Goal: Task Accomplishment & Management: Manage account settings

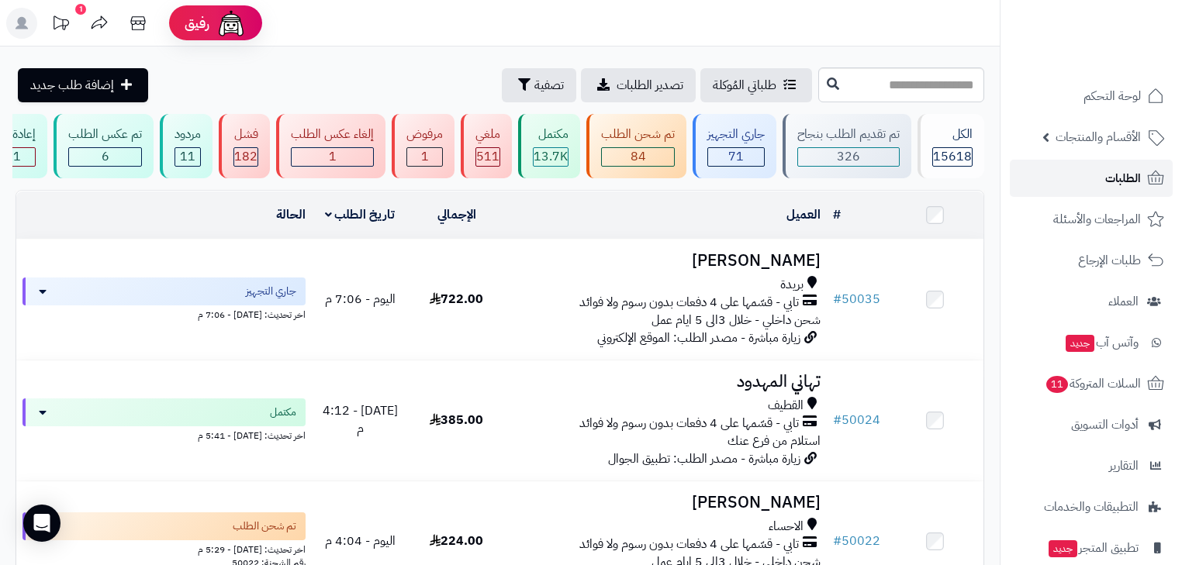
click at [1114, 176] on span "الطلبات" at bounding box center [1123, 179] width 36 height 22
click at [1112, 176] on span "الطلبات" at bounding box center [1123, 179] width 36 height 22
click at [1104, 137] on span "الأقسام والمنتجات" at bounding box center [1097, 137] width 85 height 22
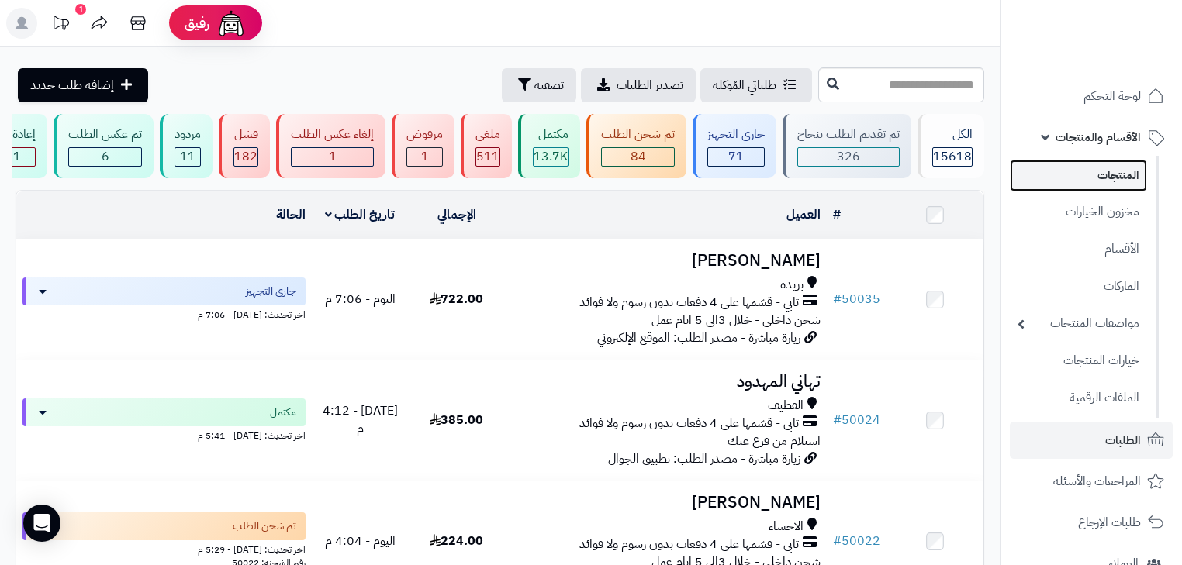
click at [1104, 180] on link "المنتجات" at bounding box center [1078, 176] width 137 height 32
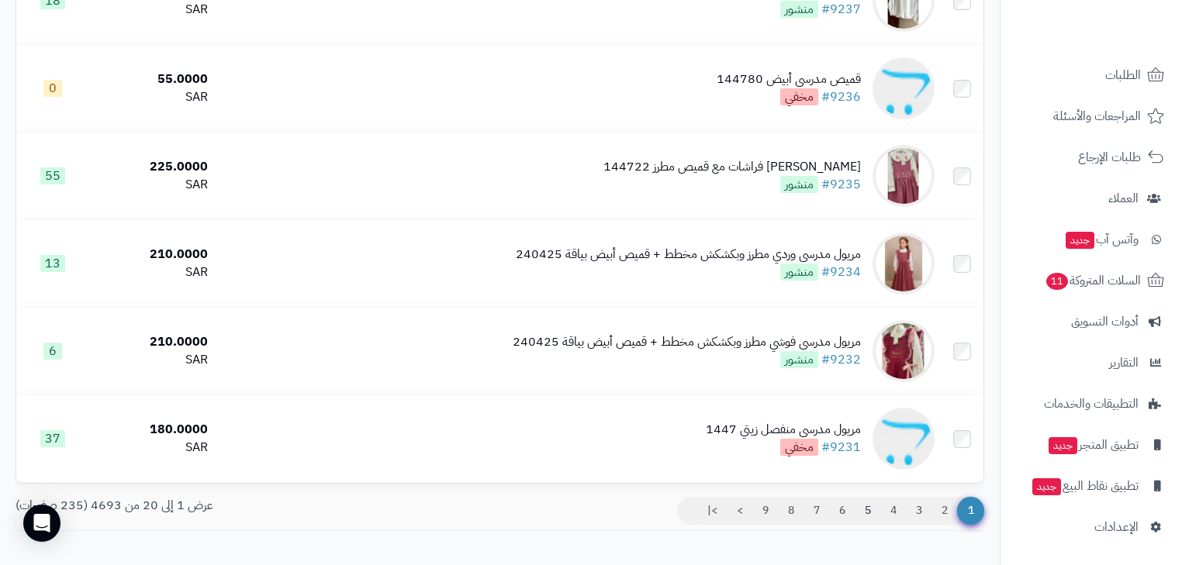
scroll to position [1577, 0]
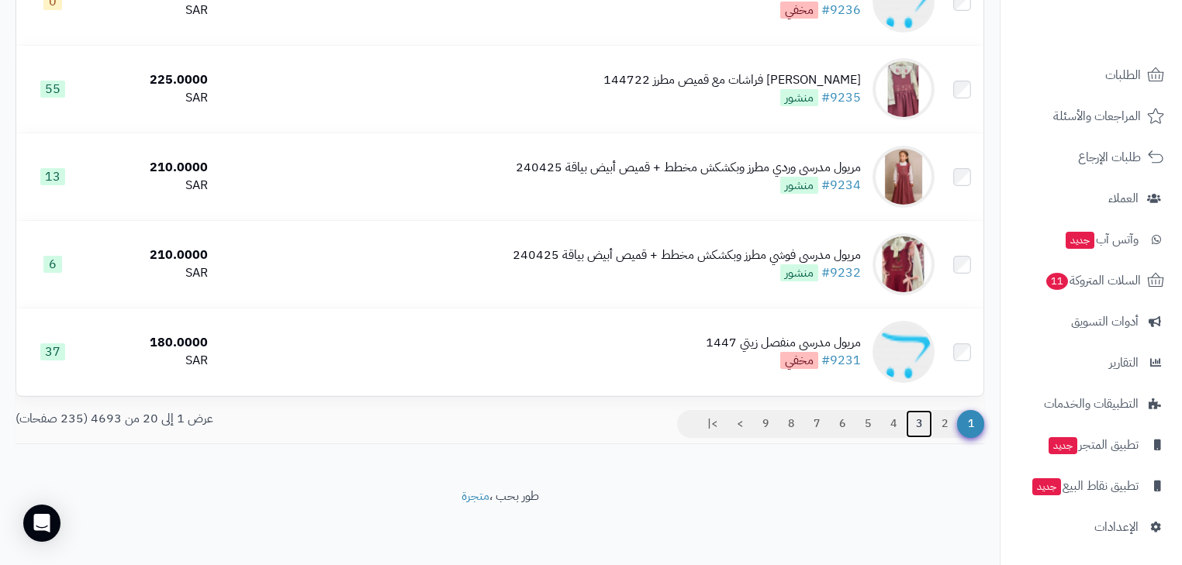
click at [921, 419] on link "3" at bounding box center [919, 424] width 26 height 28
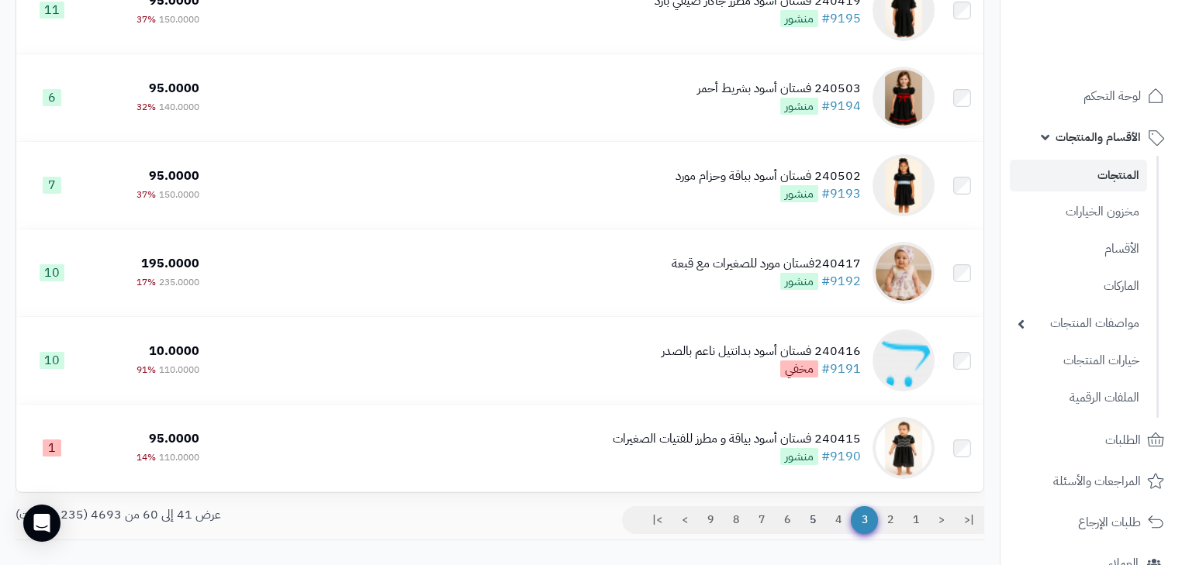
scroll to position [1577, 0]
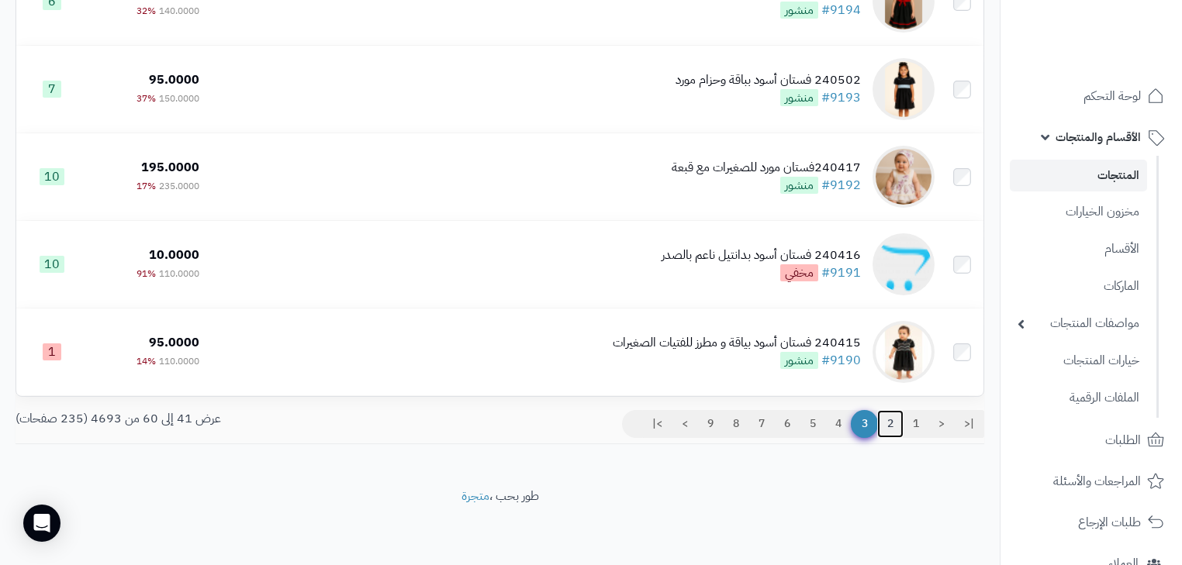
click at [886, 424] on link "2" at bounding box center [890, 424] width 26 height 28
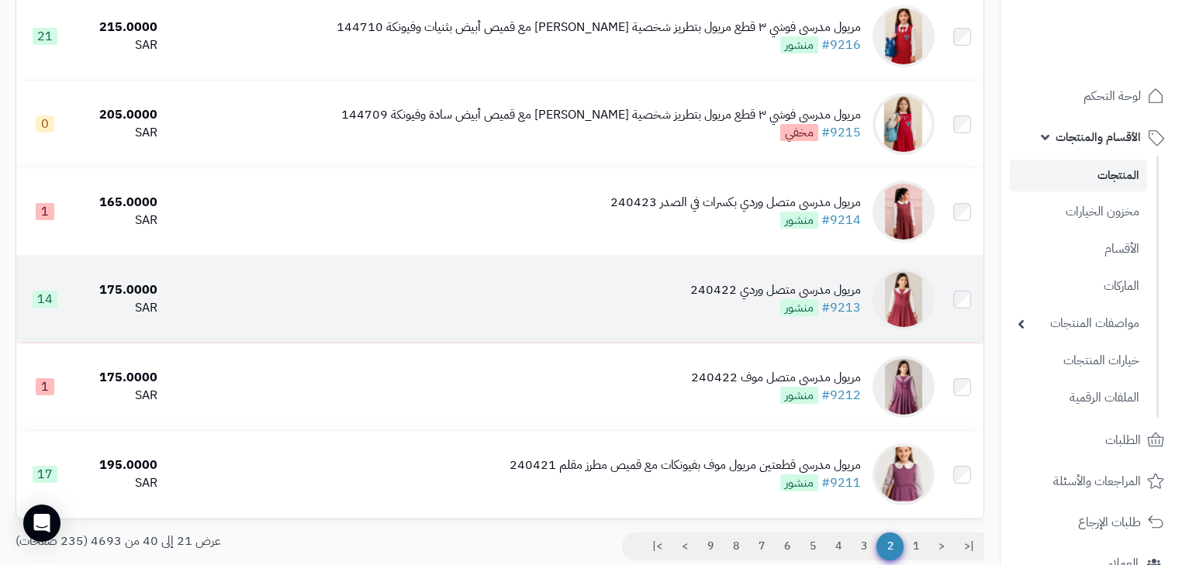
scroll to position [1577, 0]
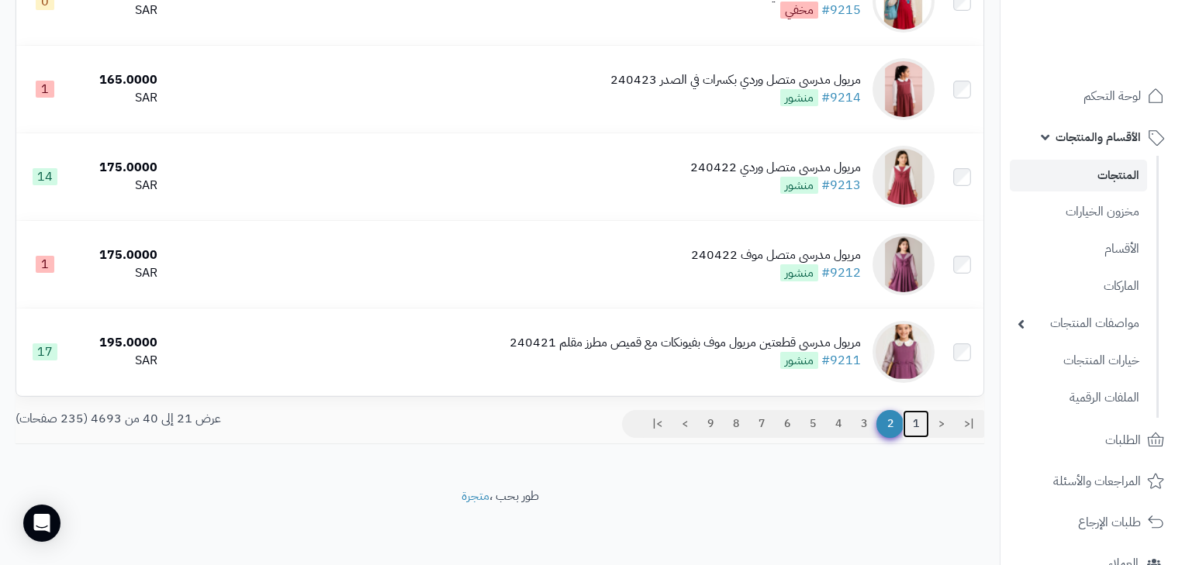
click at [911, 422] on link "1" at bounding box center [916, 424] width 26 height 28
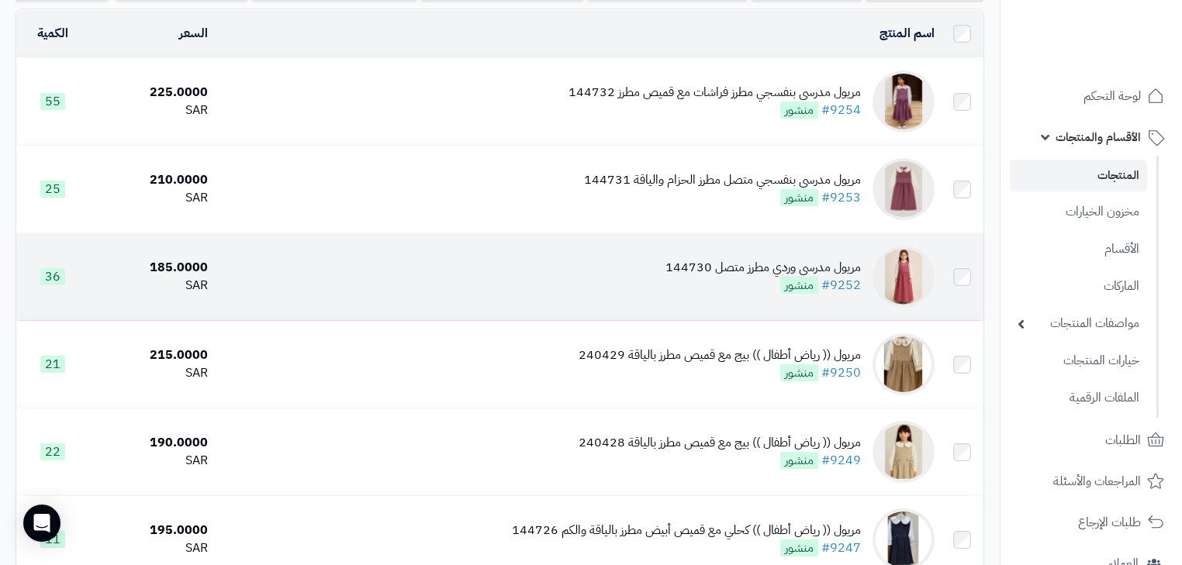
scroll to position [124, 0]
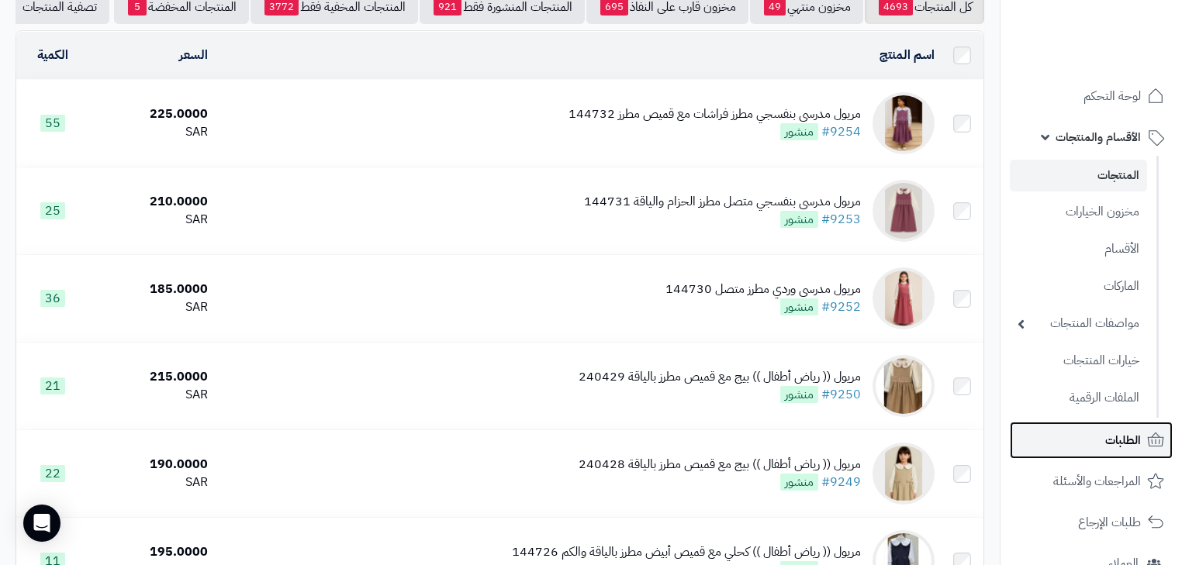
click at [1108, 456] on link "الطلبات" at bounding box center [1091, 440] width 163 height 37
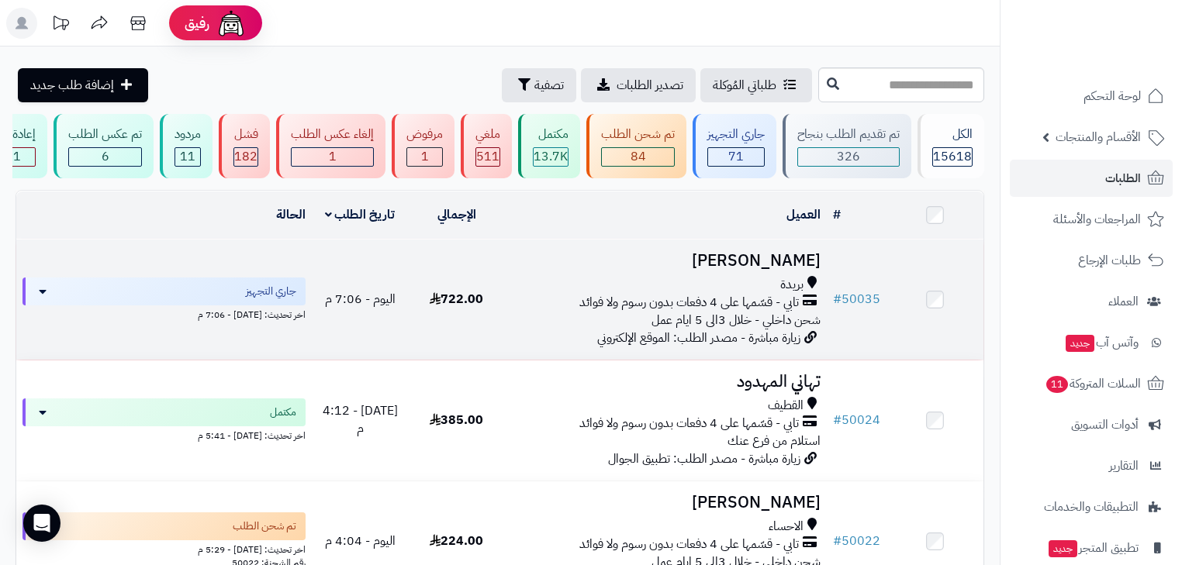
click at [752, 330] on span "شحن داخلي - خلال 3الى 5 ايام عمل" at bounding box center [735, 320] width 169 height 19
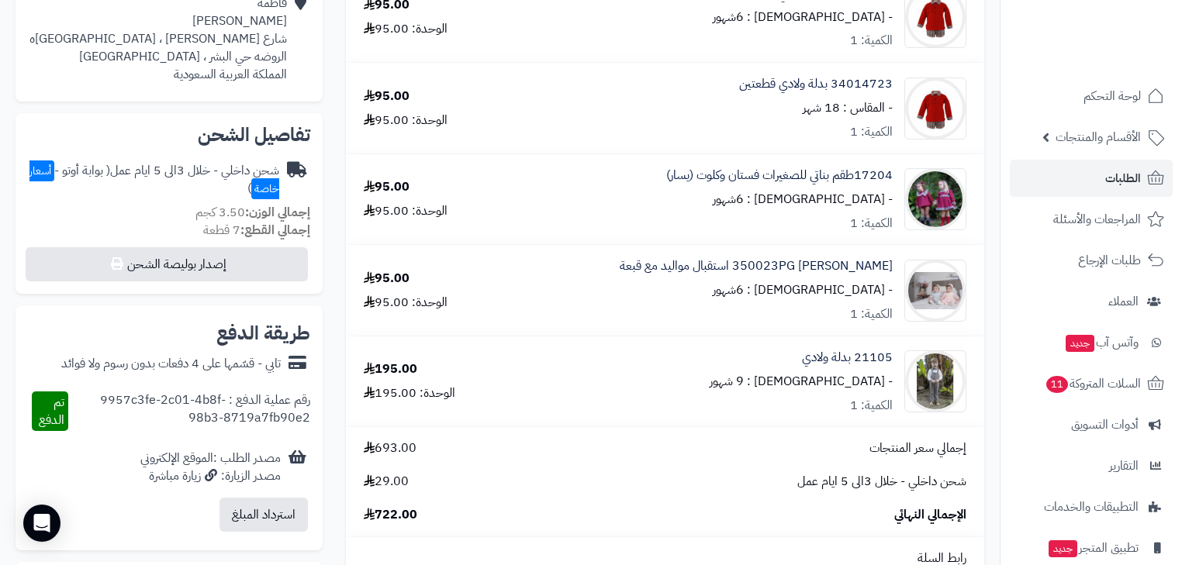
scroll to position [496, 0]
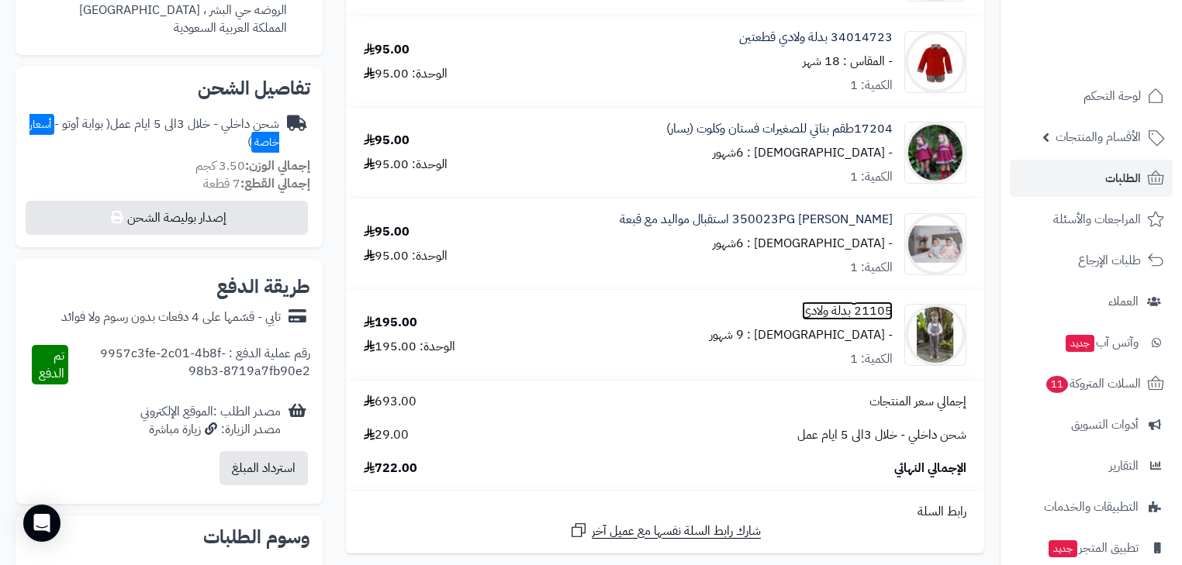
click at [860, 310] on link "21105 بدلة ولادي" at bounding box center [847, 311] width 91 height 18
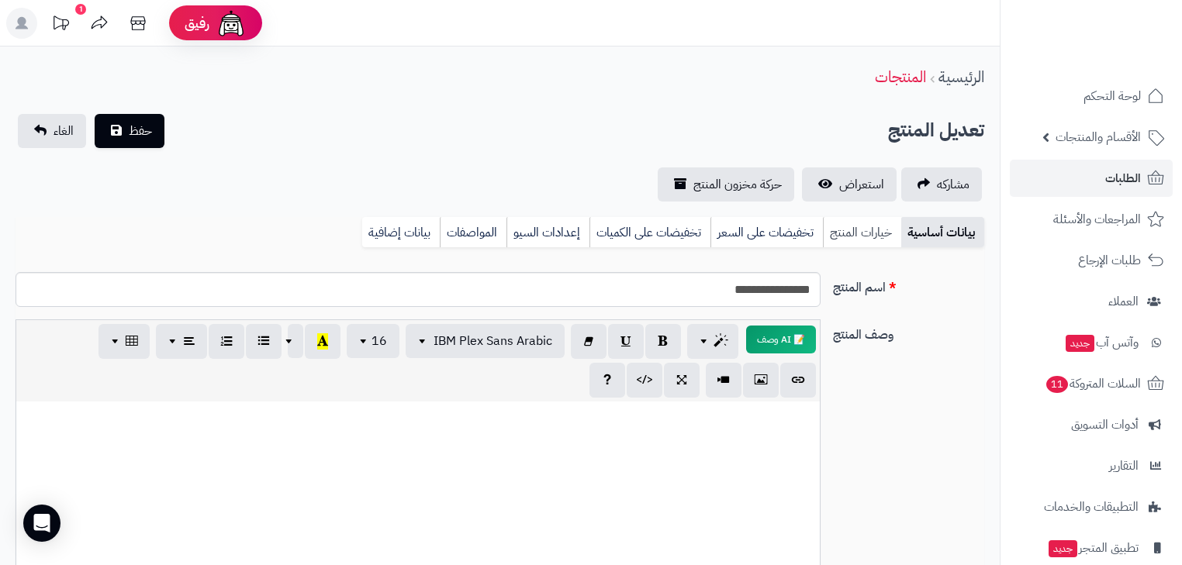
click at [845, 223] on link "خيارات المنتج" at bounding box center [862, 232] width 78 height 31
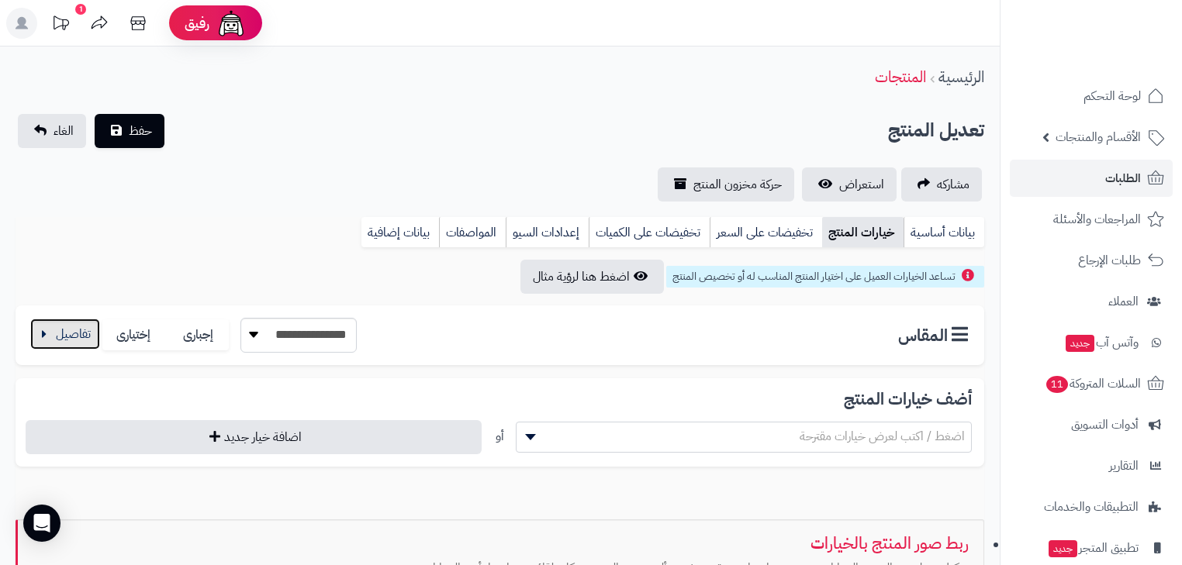
click at [76, 336] on button "button" at bounding box center [65, 334] width 70 height 31
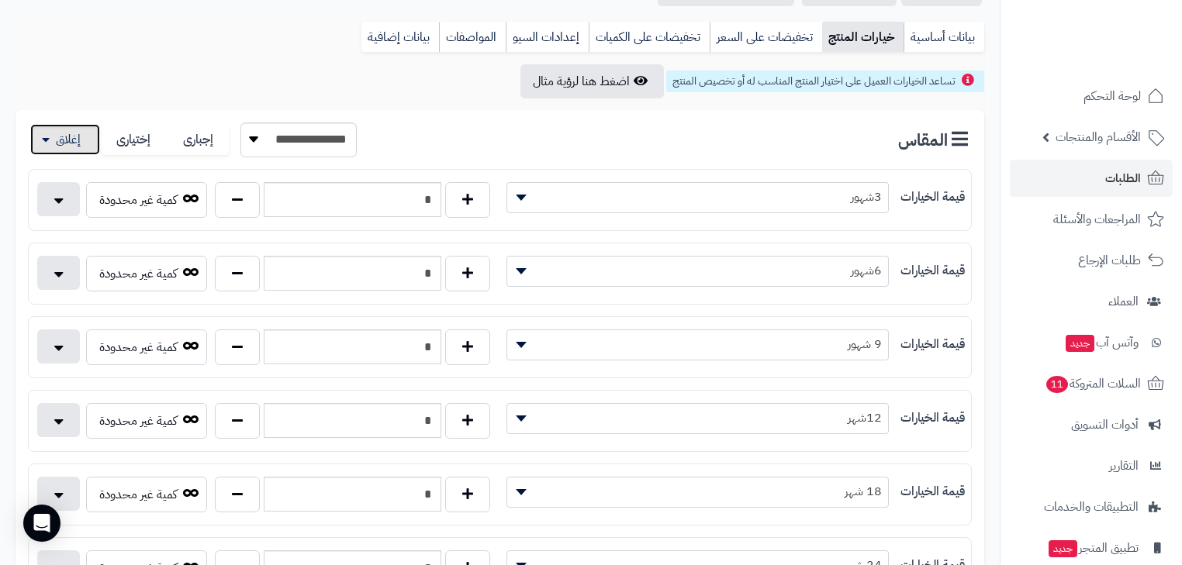
scroll to position [186, 0]
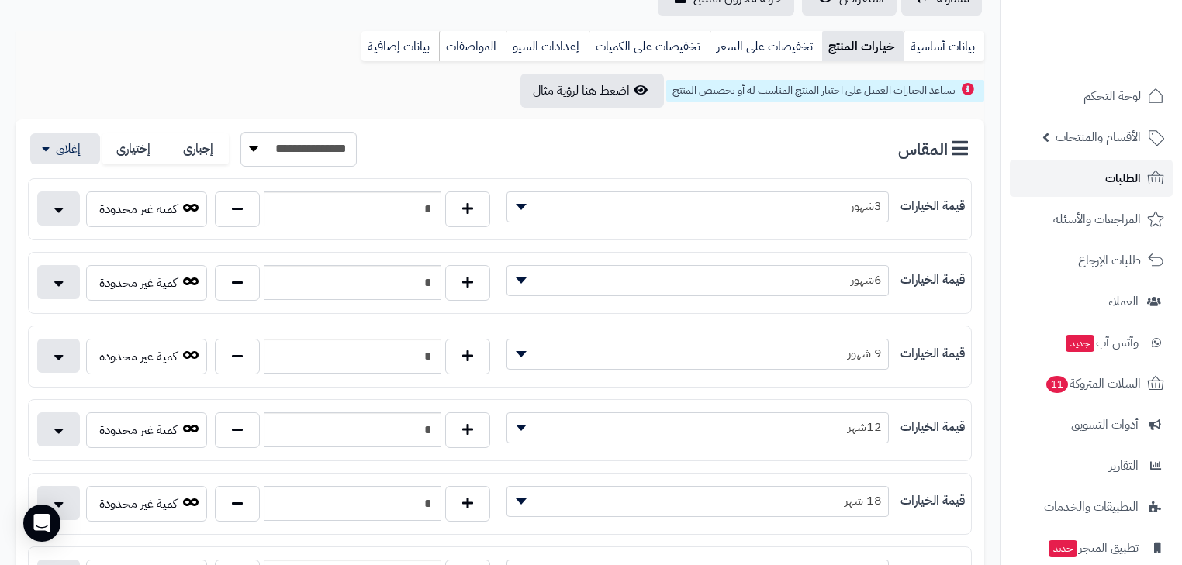
click at [1161, 173] on icon at bounding box center [1155, 178] width 19 height 19
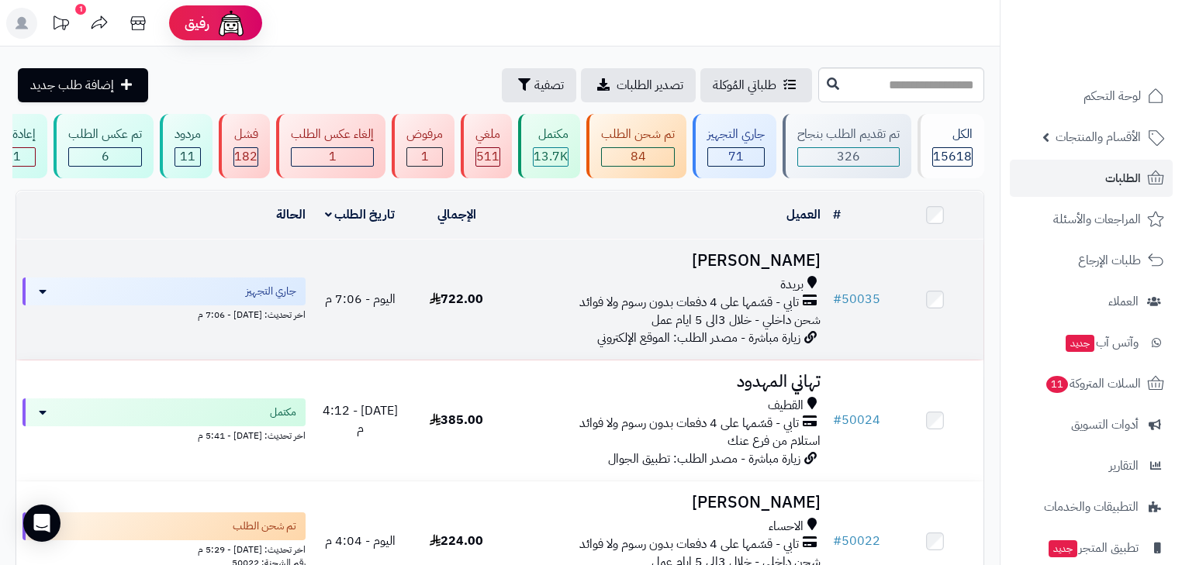
click at [743, 282] on td "فاطمه الحامد بريدة تابي - قسّمها على 4 دفعات بدون رسوم ولا فوائد شحن داخلي - خل…" at bounding box center [666, 300] width 322 height 120
click at [746, 279] on td "فاطمه الحامد بريدة تابي - قسّمها على 4 دفعات بدون رسوم ولا فوائد شحن داخلي - خل…" at bounding box center [666, 300] width 322 height 120
click at [750, 270] on h3 "فاطمه الحامد" at bounding box center [665, 261] width 309 height 18
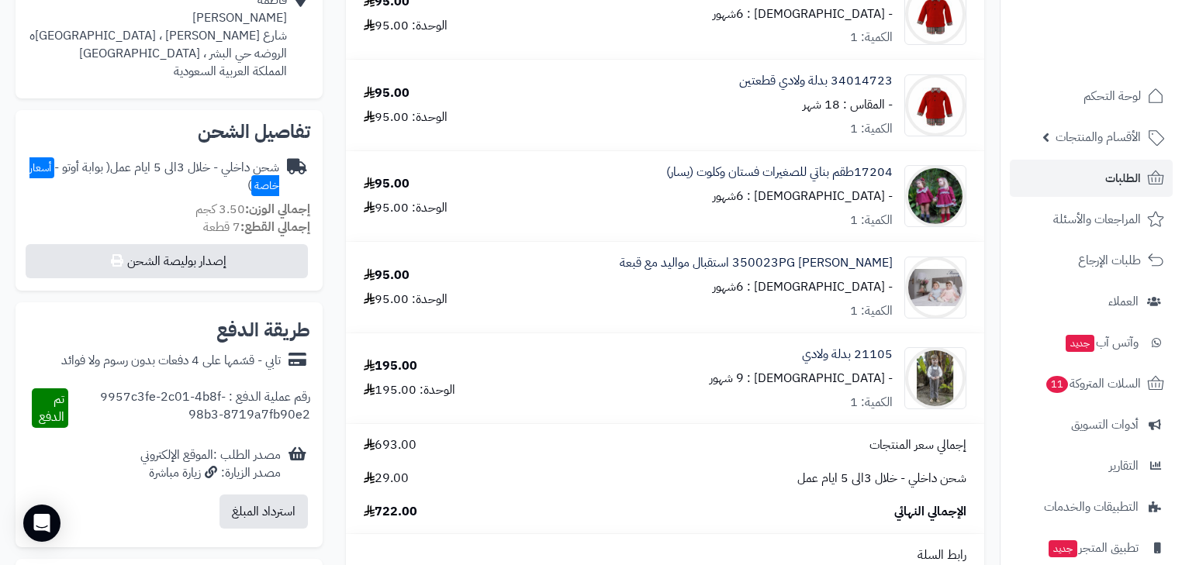
scroll to position [620, 0]
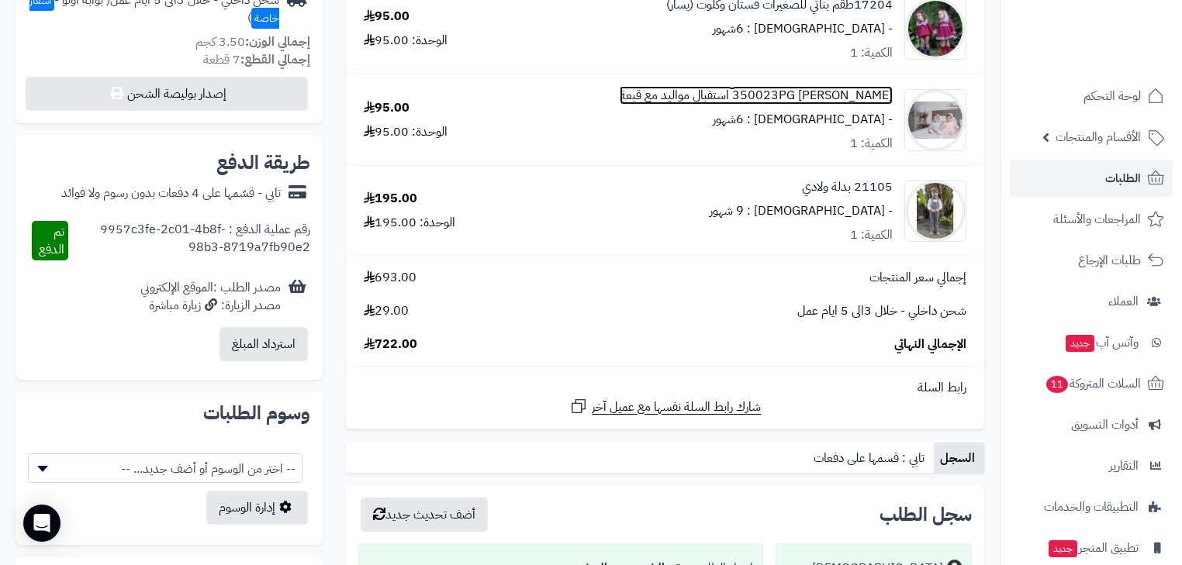
click at [839, 92] on link "350023PG [PERSON_NAME] استقبال مواليد مع قبعة" at bounding box center [756, 96] width 273 height 18
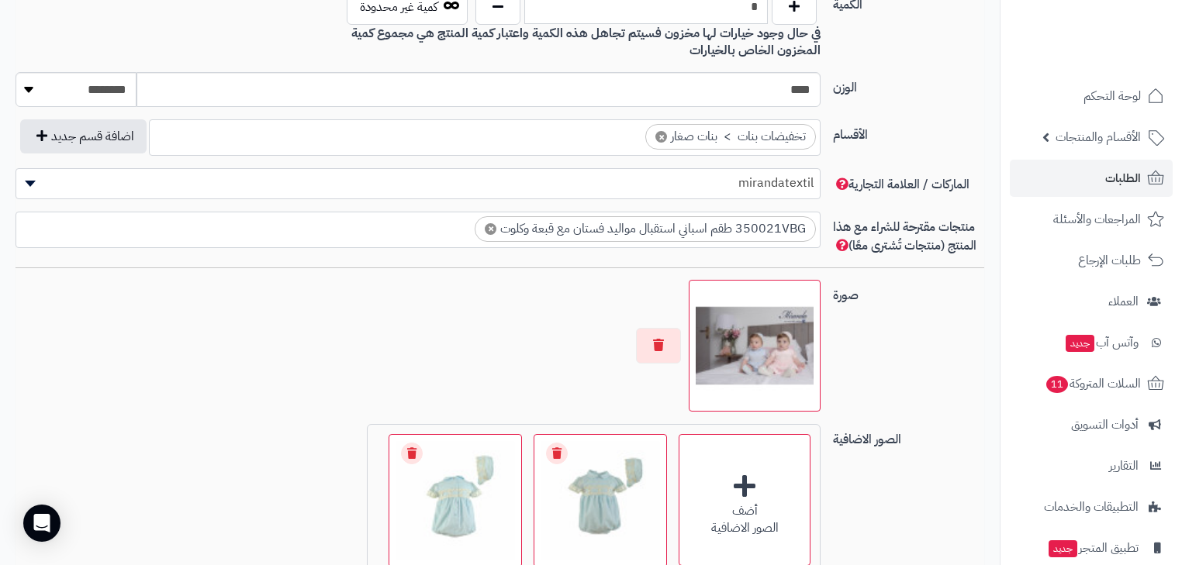
scroll to position [1062, 0]
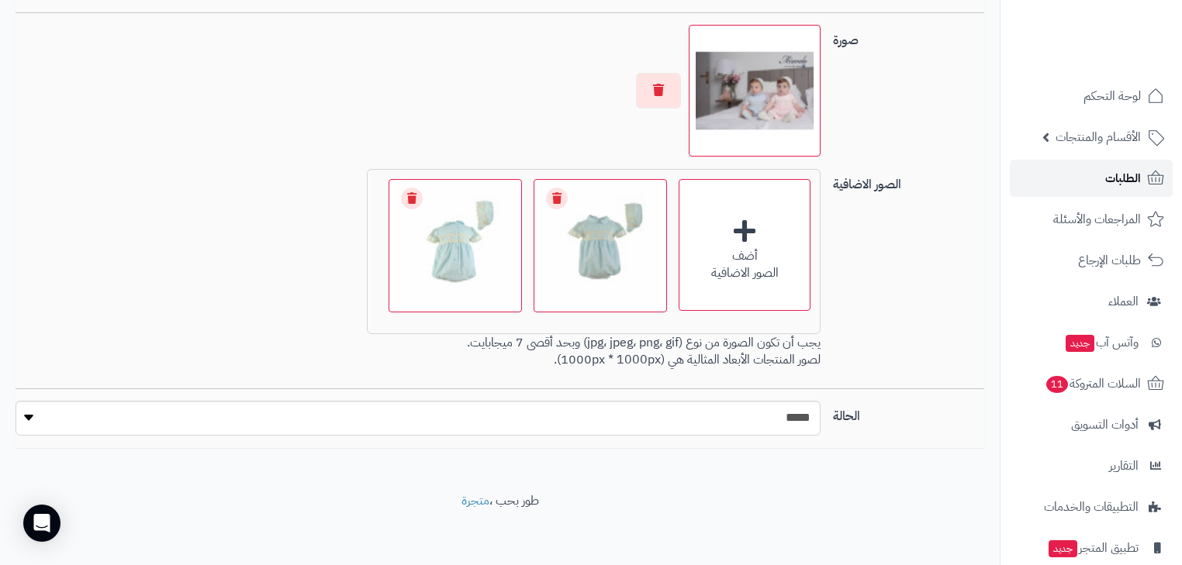
click at [1153, 178] on icon at bounding box center [1155, 178] width 19 height 19
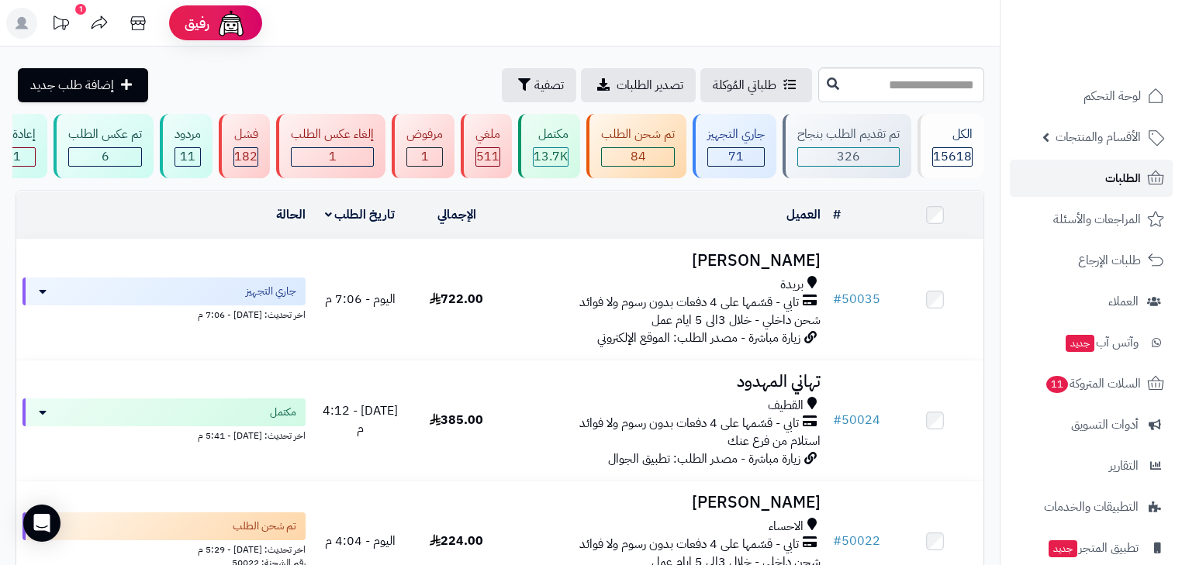
click at [1145, 173] on link "الطلبات" at bounding box center [1091, 178] width 163 height 37
click at [1143, 173] on link "الطلبات" at bounding box center [1091, 178] width 163 height 37
click at [534, 91] on span "تصفية" at bounding box center [548, 84] width 29 height 19
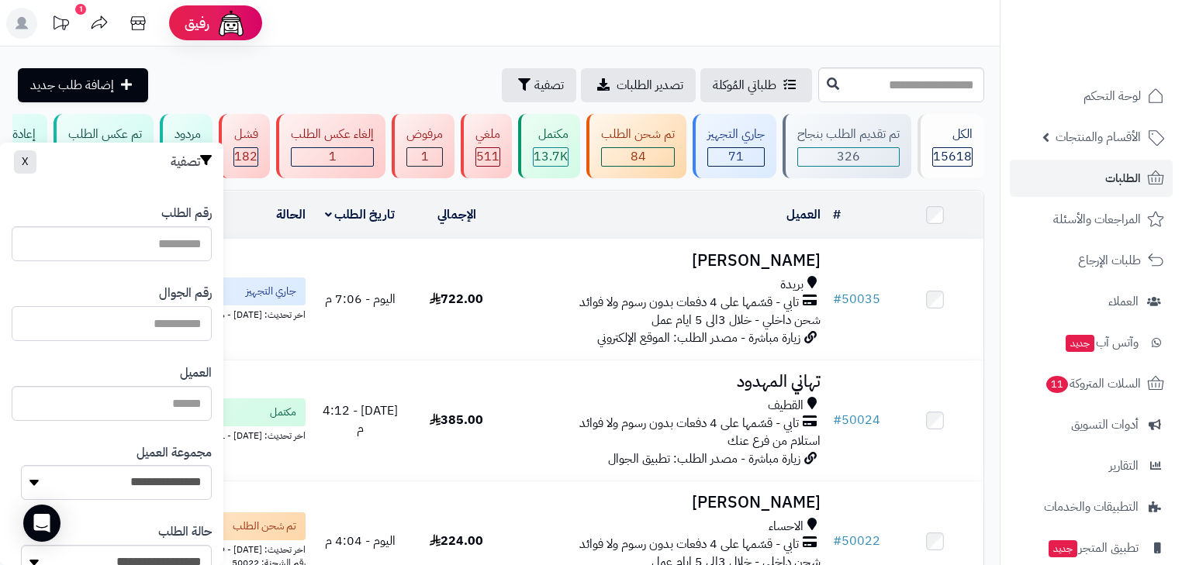
click at [197, 317] on input "text" at bounding box center [112, 323] width 200 height 35
type input "**********"
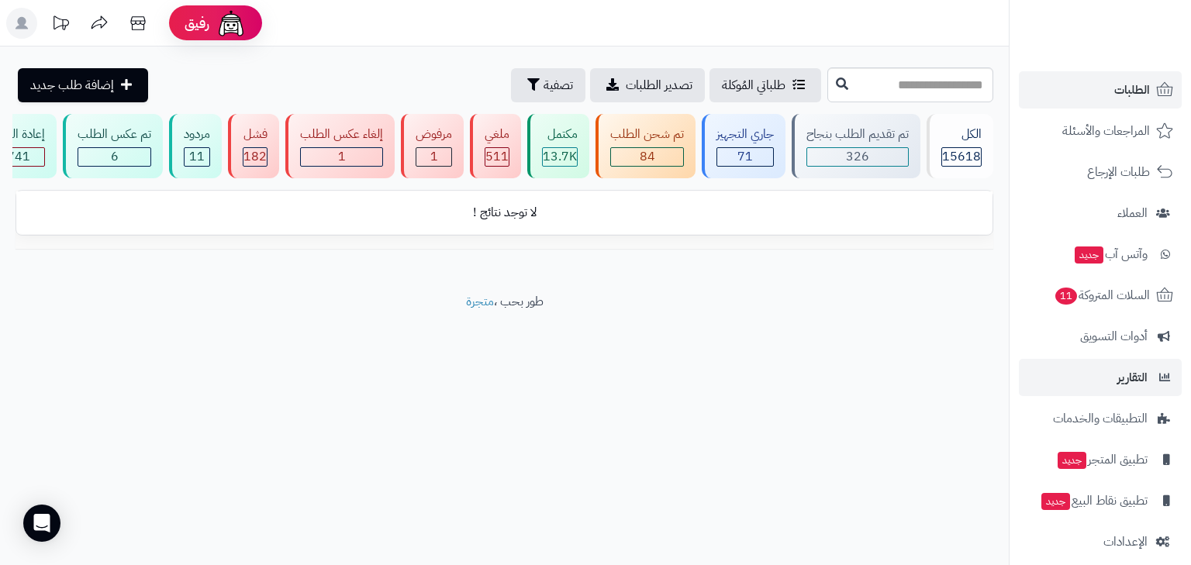
scroll to position [103, 0]
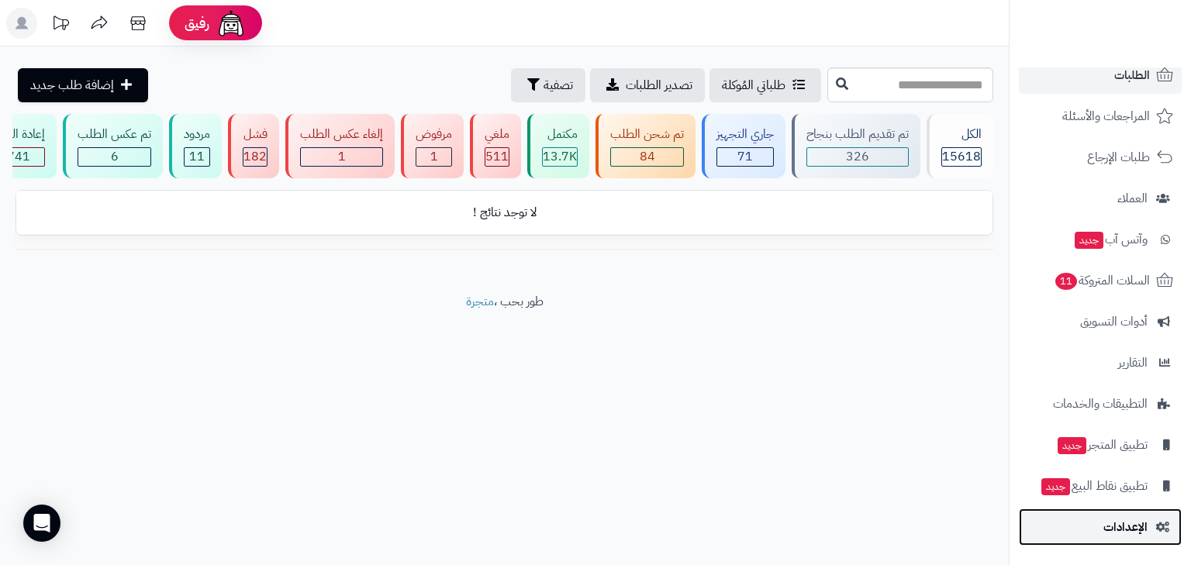
click at [1141, 525] on span "الإعدادات" at bounding box center [1126, 527] width 44 height 22
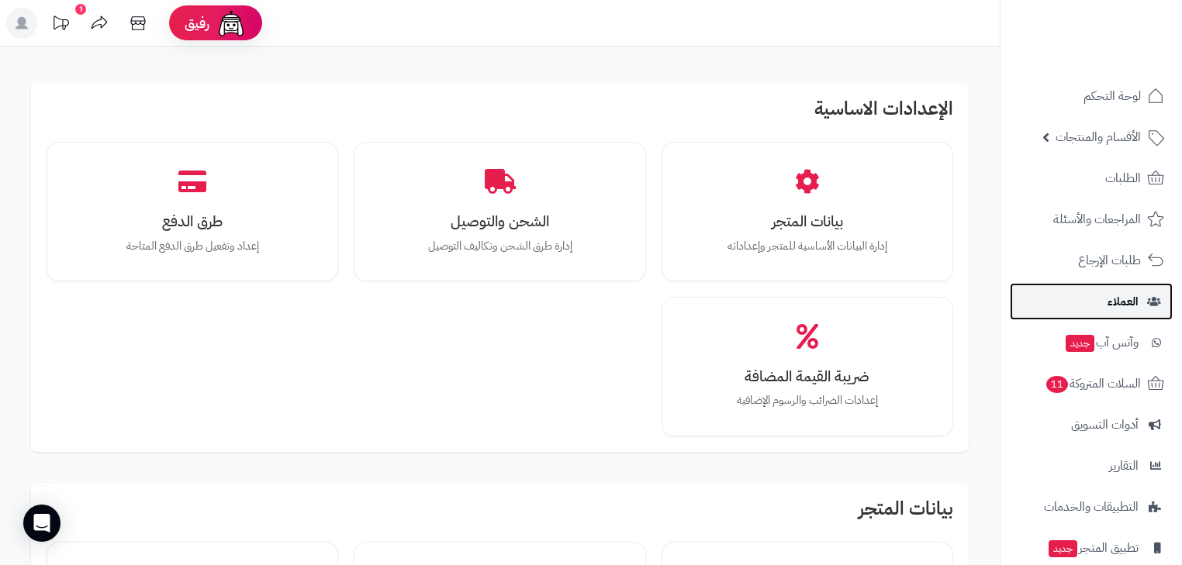
click at [1143, 298] on link "العملاء" at bounding box center [1091, 301] width 163 height 37
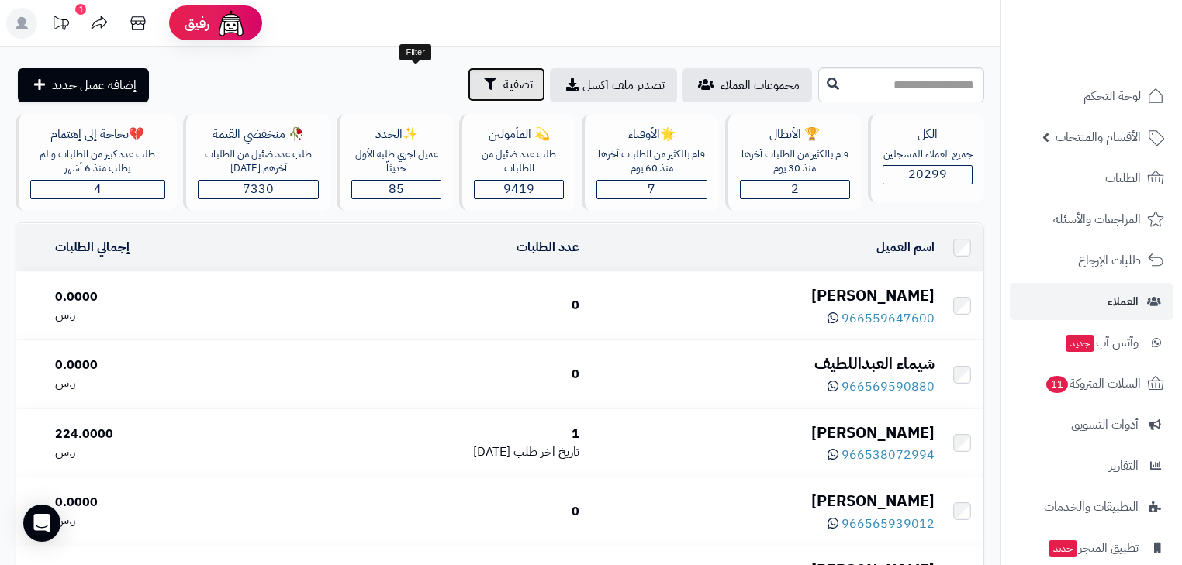
click at [468, 76] on button "تصفية" at bounding box center [507, 84] width 78 height 34
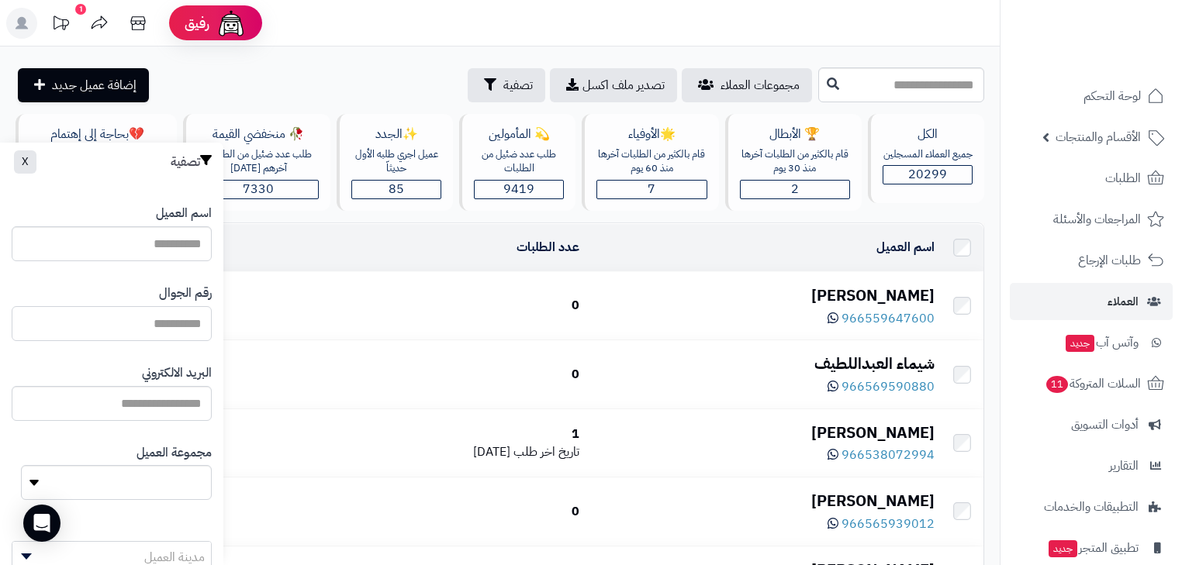
click at [181, 319] on input "اسم العميل" at bounding box center [112, 323] width 200 height 35
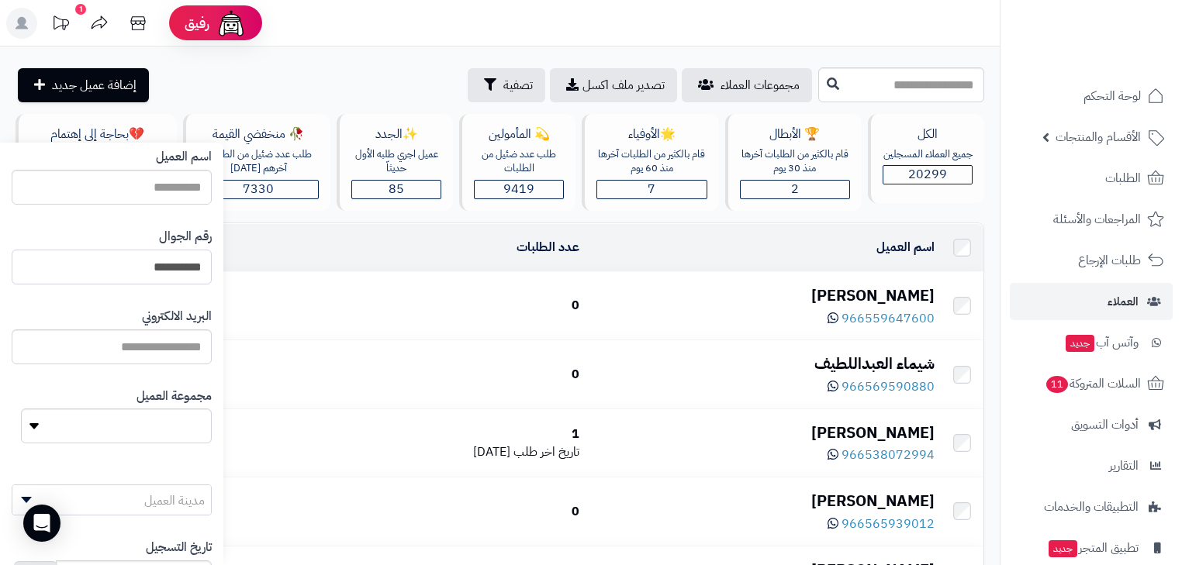
scroll to position [181, 0]
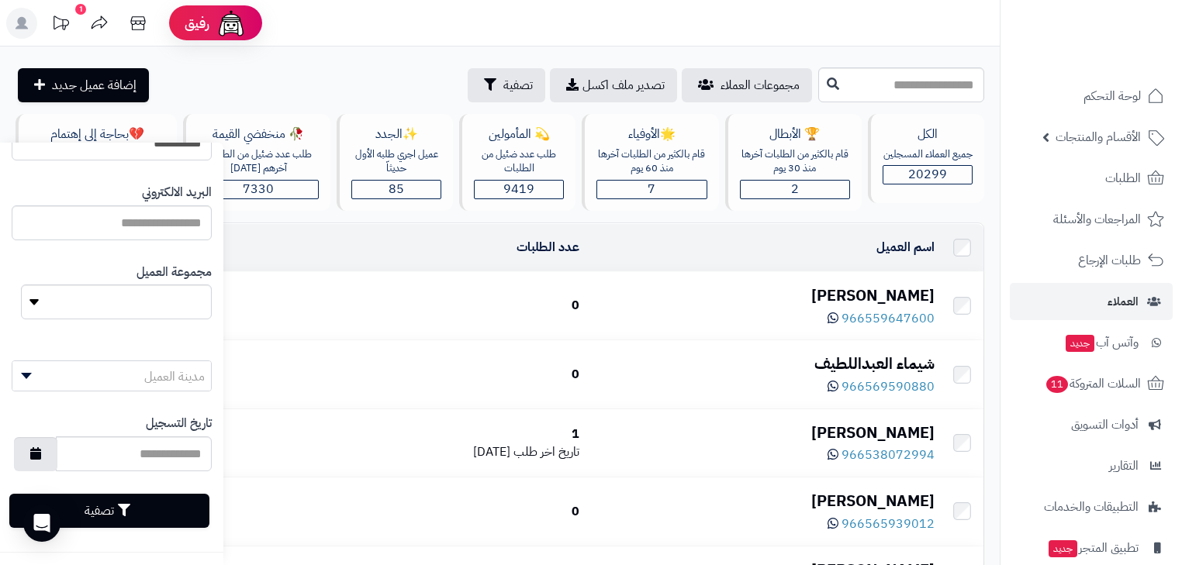
type input "**********"
click at [202, 506] on button "تصفية" at bounding box center [109, 511] width 200 height 34
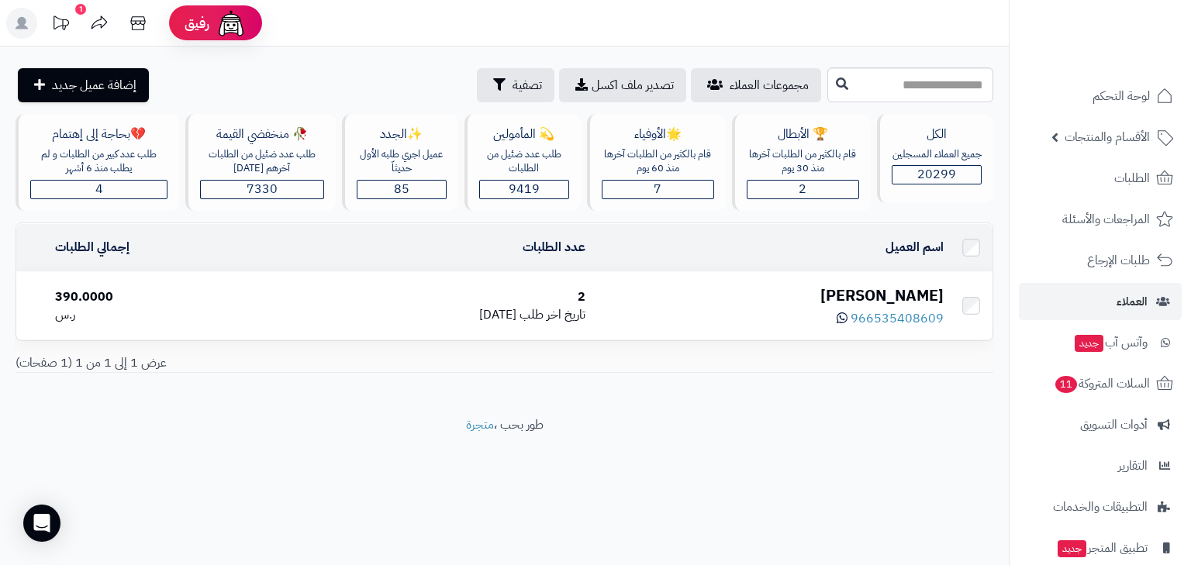
click at [903, 287] on div "Zahraa Hassan" at bounding box center [771, 296] width 346 height 22
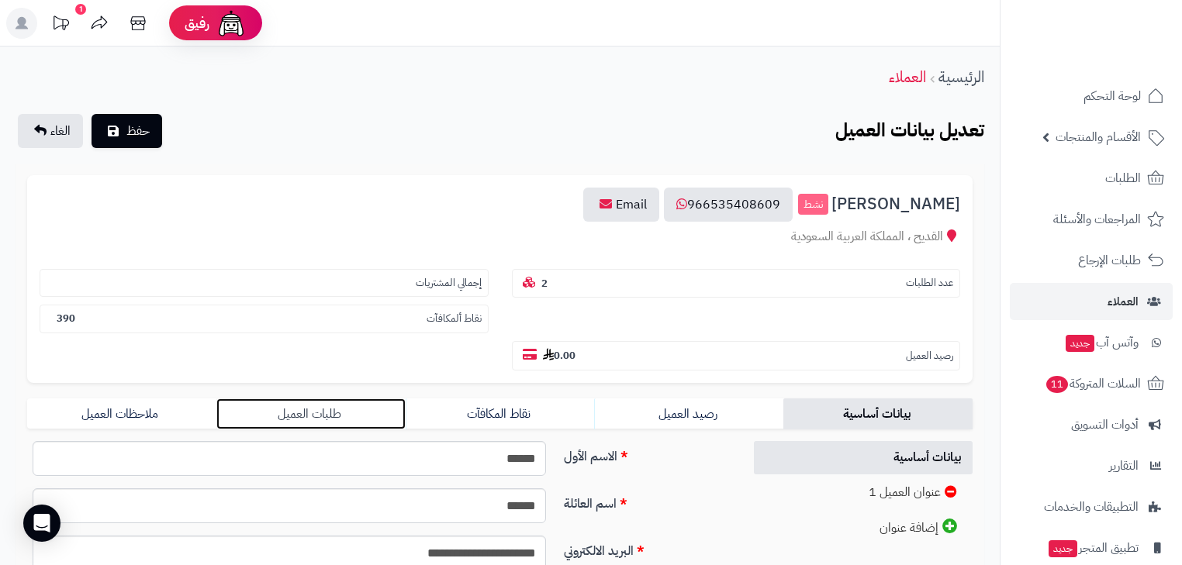
click at [341, 399] on link "طلبات العميل" at bounding box center [310, 414] width 189 height 31
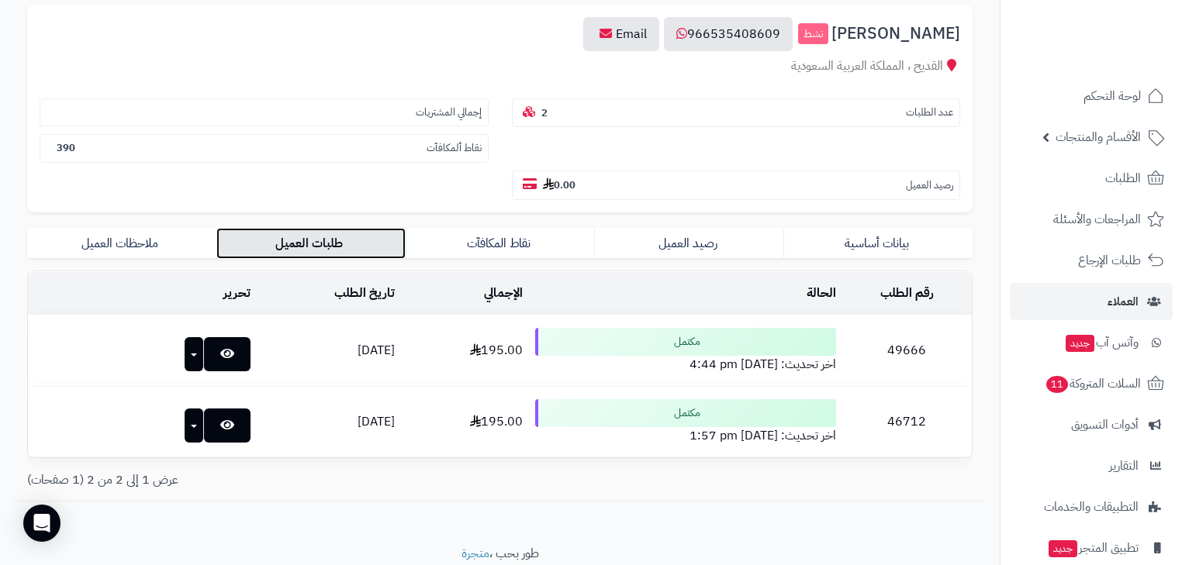
scroll to position [192, 0]
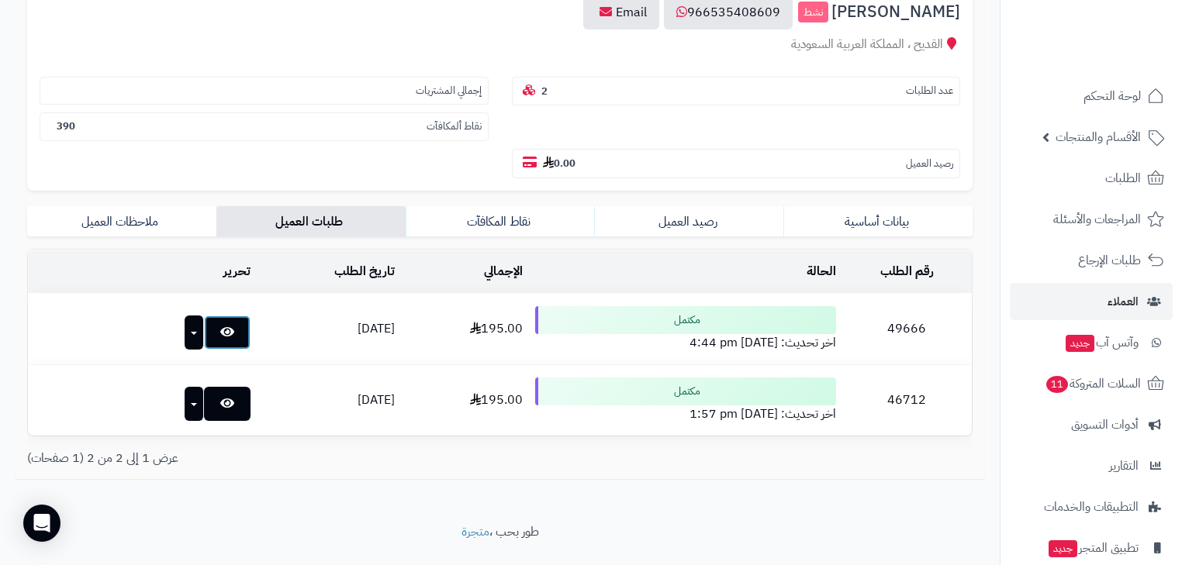
click at [220, 326] on icon at bounding box center [227, 332] width 14 height 12
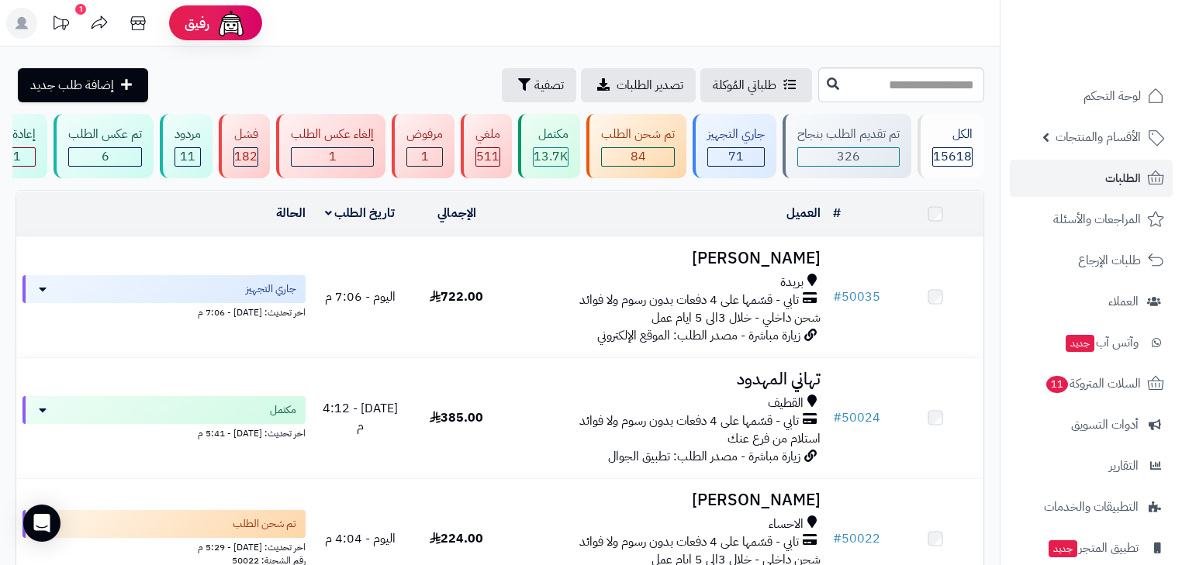
scroll to position [186, 0]
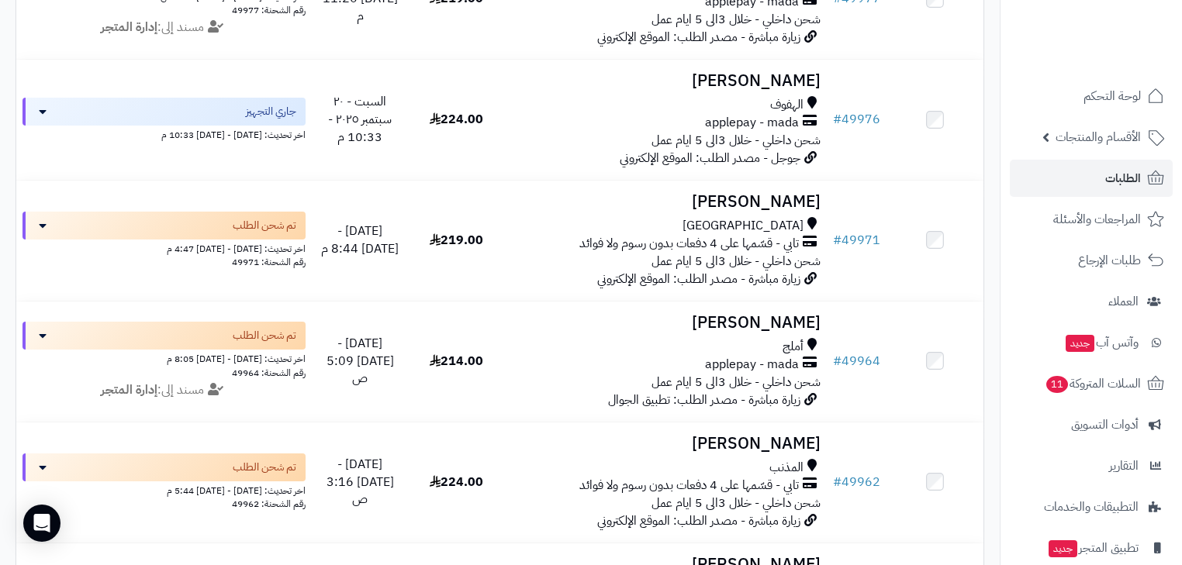
scroll to position [1179, 0]
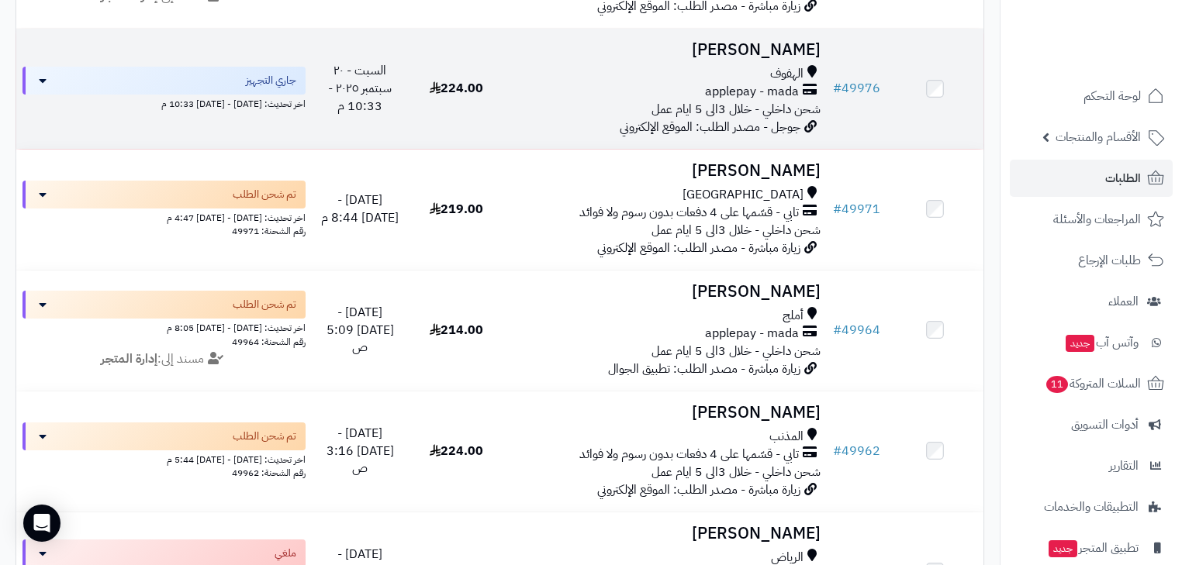
click at [766, 136] on span "جوجل - مصدر الطلب: الموقع الإلكتروني" at bounding box center [710, 127] width 181 height 19
click at [777, 119] on span "شحن داخلي - خلال 3الى 5 ايام عمل" at bounding box center [735, 109] width 169 height 19
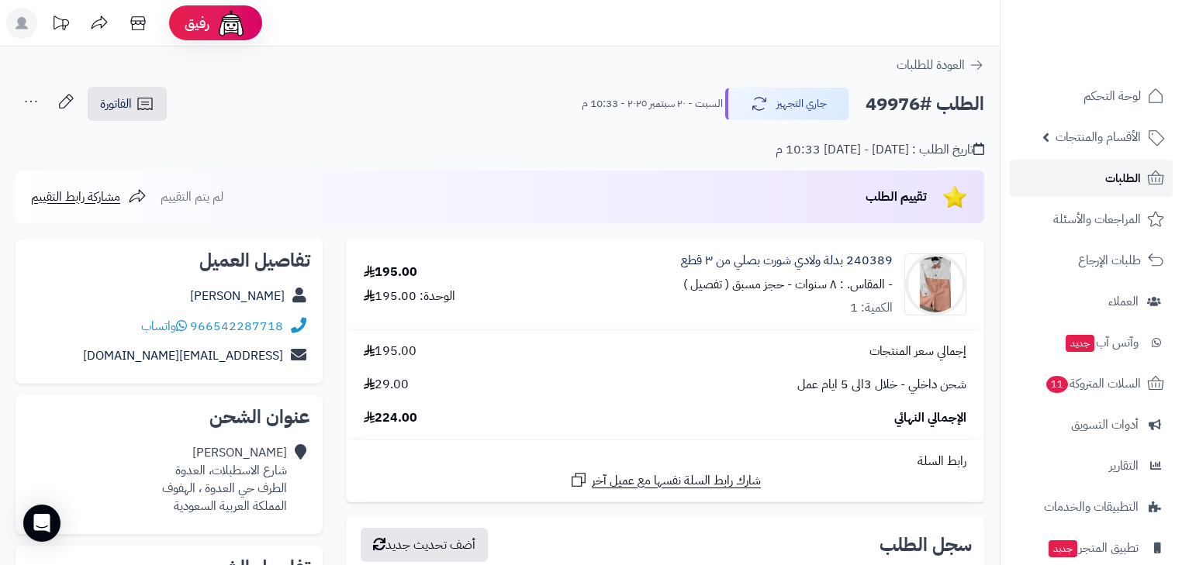
click at [1056, 186] on link "الطلبات" at bounding box center [1091, 178] width 163 height 37
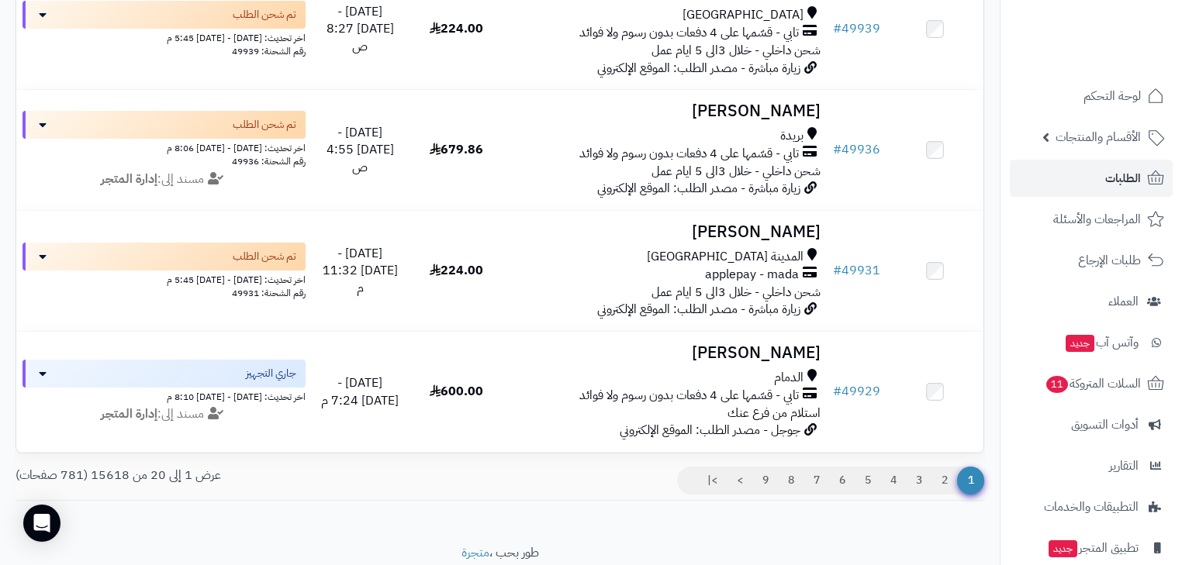
scroll to position [2288, 0]
